Goal: Task Accomplishment & Management: Manage account settings

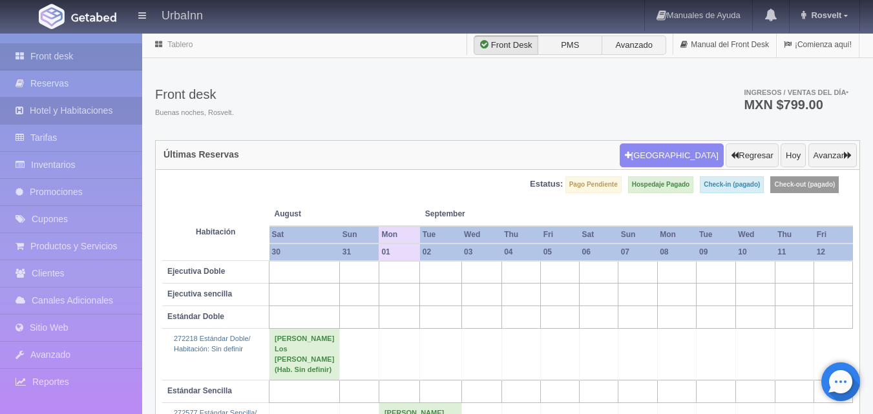
click at [100, 105] on link "Hotel y Habitaciones" at bounding box center [71, 111] width 142 height 26
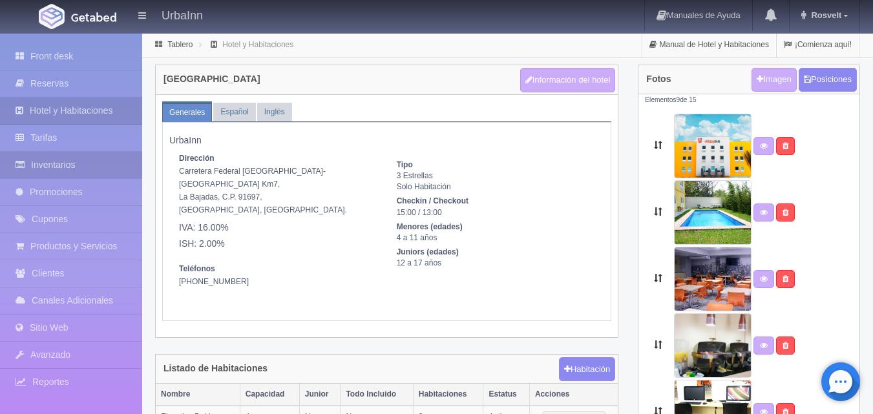
click at [46, 160] on link "Inventarios" at bounding box center [71, 165] width 142 height 26
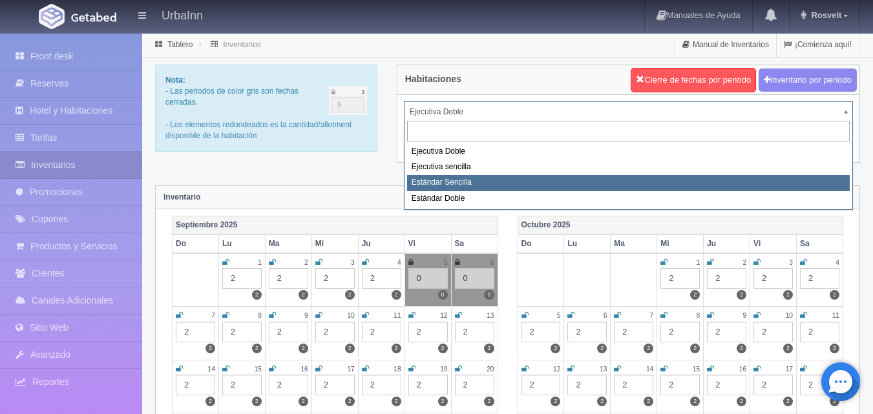
select select "1739"
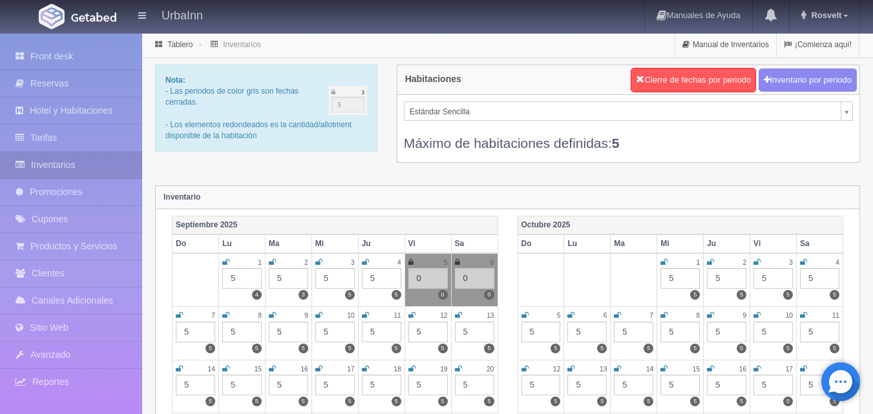
click at [242, 284] on div "5" at bounding box center [241, 278] width 39 height 21
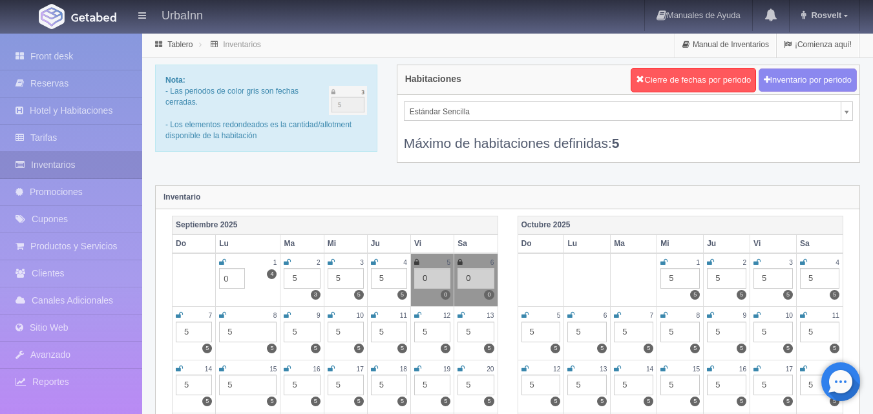
type input "0"
click at [223, 261] on icon at bounding box center [222, 262] width 7 height 8
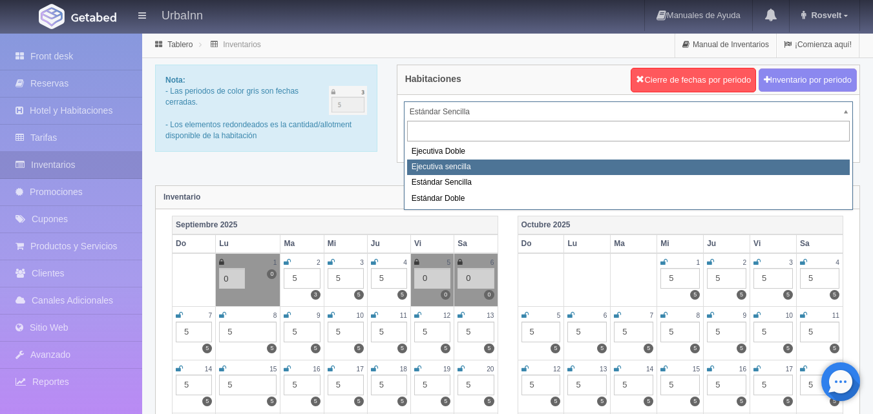
select select "1738"
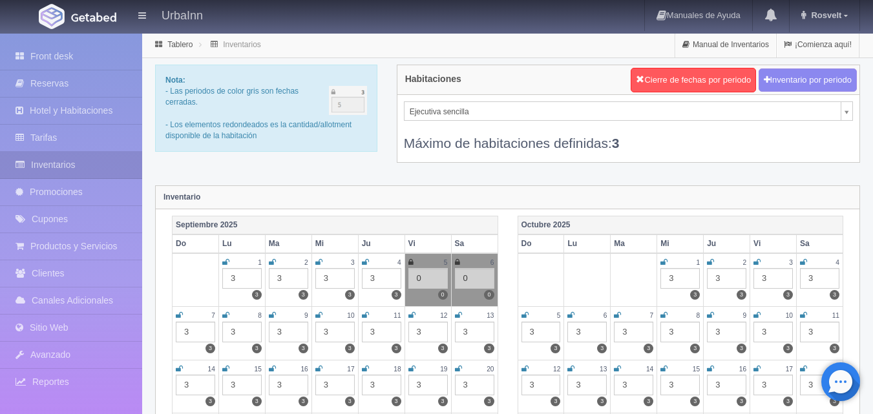
click at [238, 274] on div "3" at bounding box center [241, 278] width 39 height 21
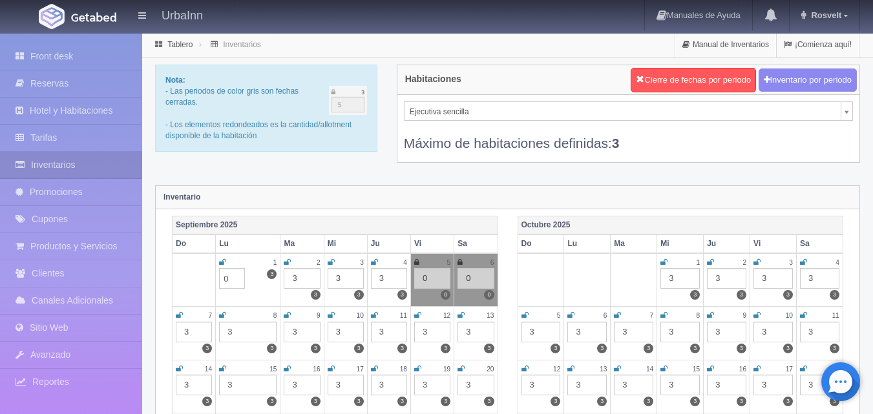
type input "0"
click at [223, 264] on icon at bounding box center [222, 262] width 7 height 8
